Goal: Transaction & Acquisition: Purchase product/service

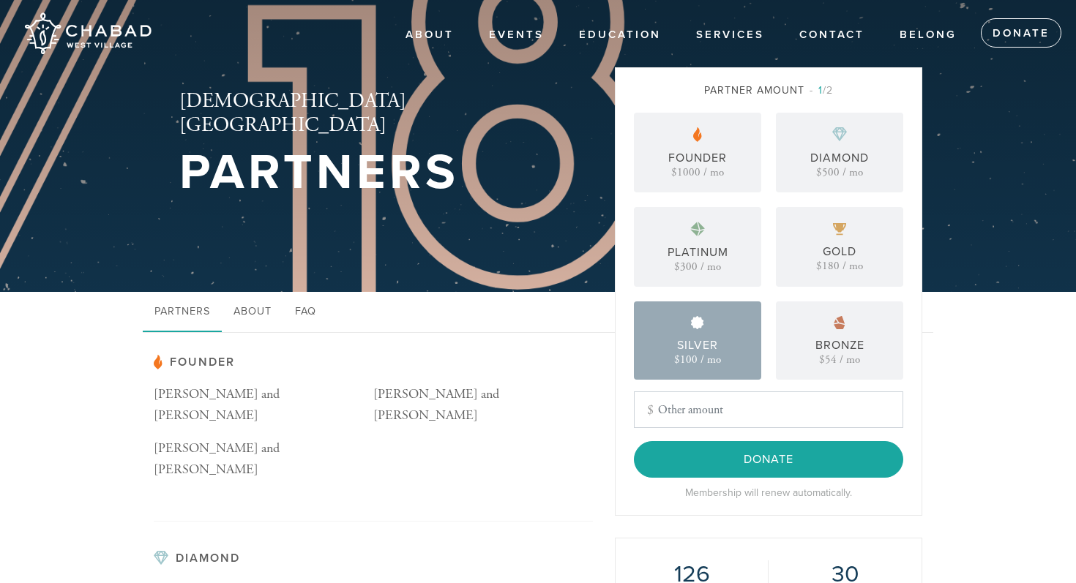
scroll to position [2, 0]
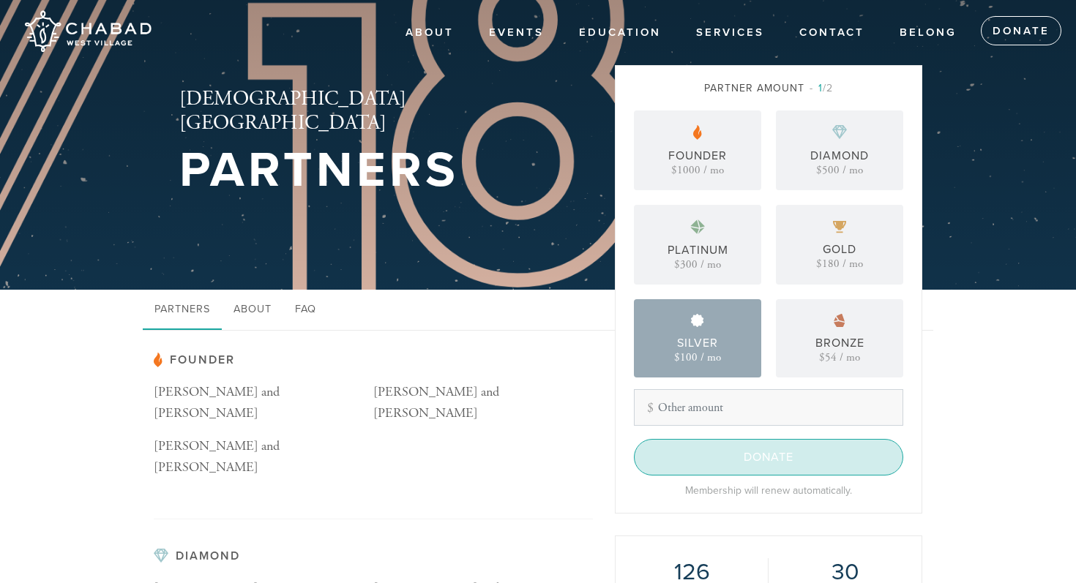
click at [712, 463] on input "Donate" at bounding box center [768, 457] width 269 height 37
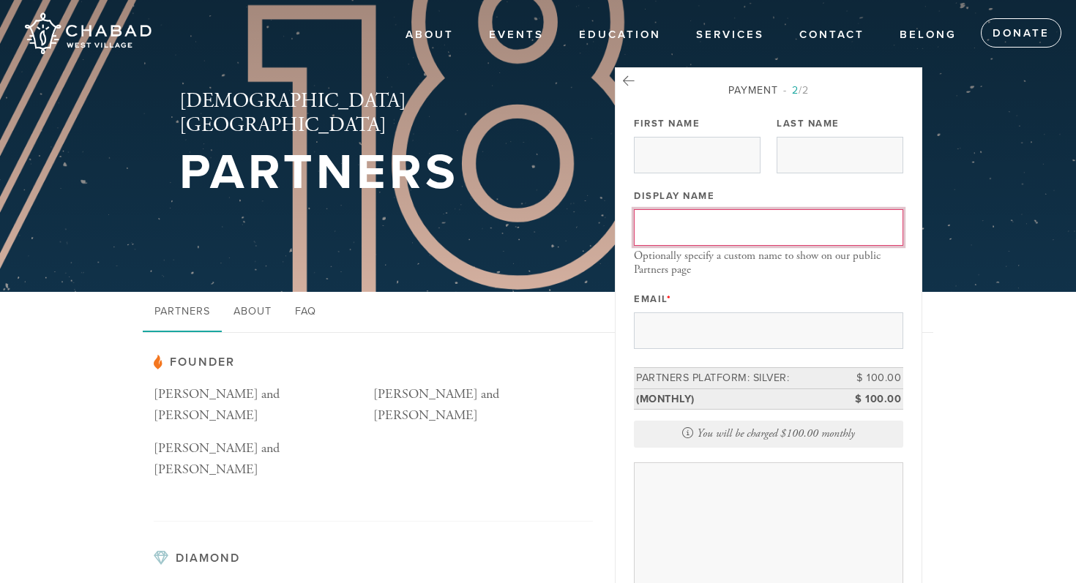
click at [712, 234] on input "Display Name" at bounding box center [768, 227] width 269 height 37
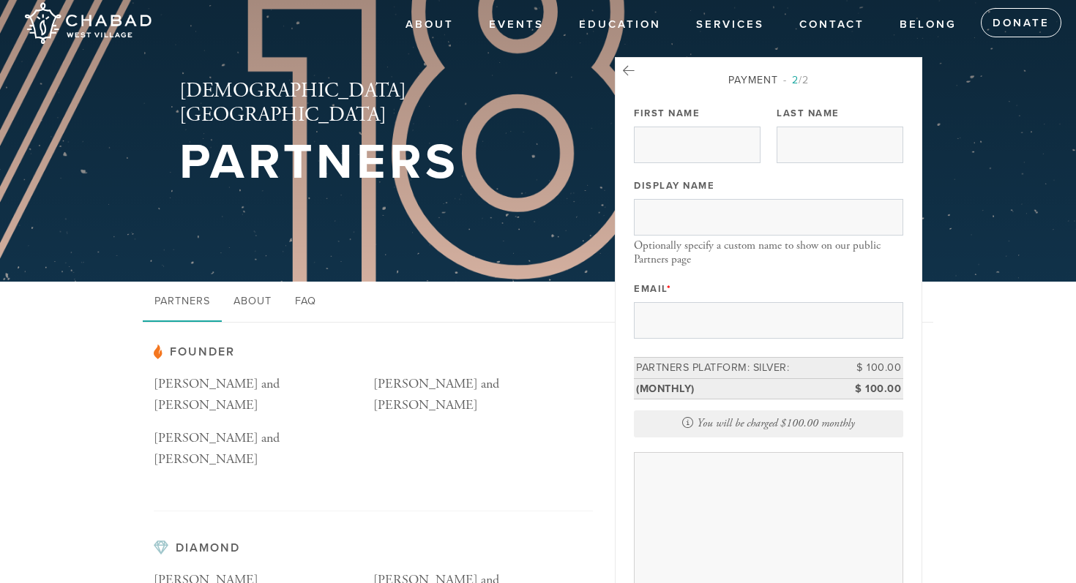
drag, startPoint x: 332, startPoint y: 481, endPoint x: 262, endPoint y: 582, distance: 123.6
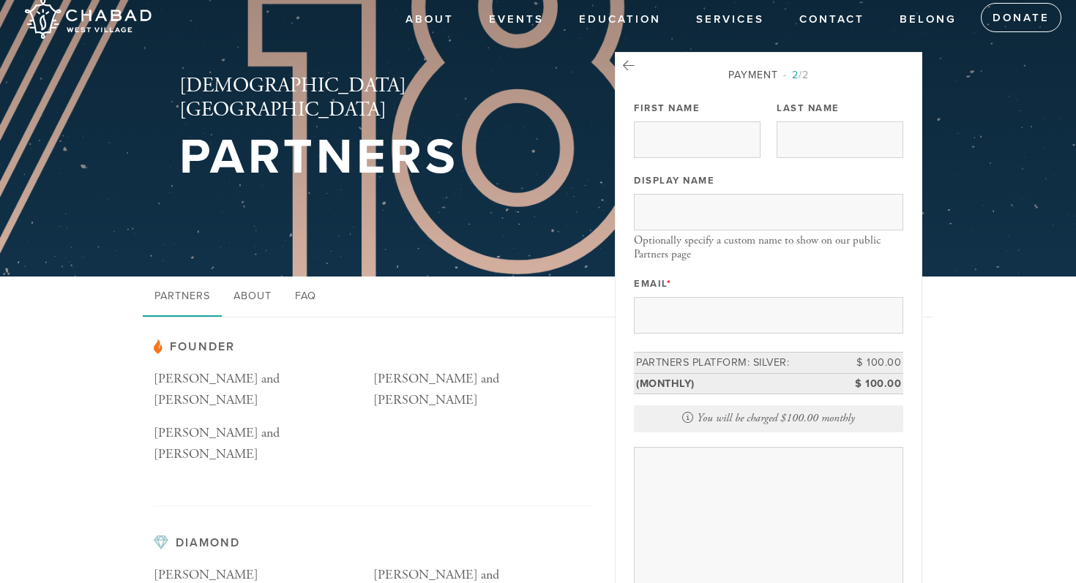
click at [288, 440] on div "Founder [PERSON_NAME] and [PERSON_NAME] [PERSON_NAME] and [PERSON_NAME] [PERSON…" at bounding box center [373, 422] width 439 height 167
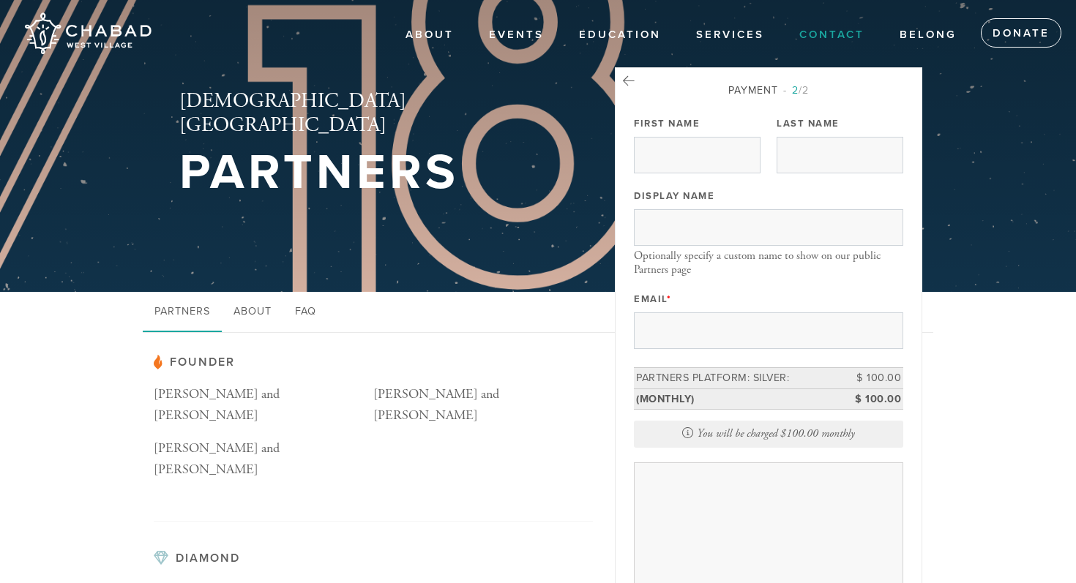
click at [816, 37] on link "Contact" at bounding box center [831, 35] width 87 height 28
